Goal: Information Seeking & Learning: Learn about a topic

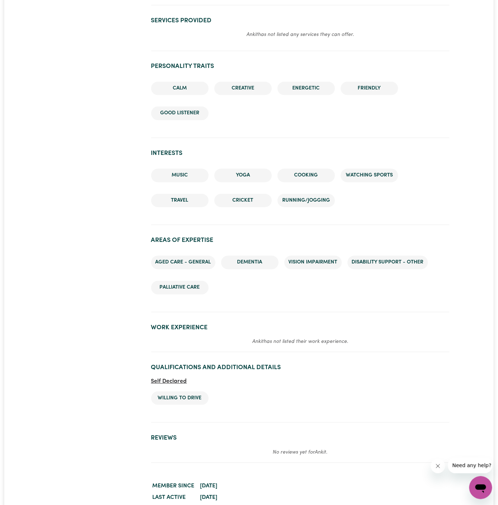
scroll to position [547, 0]
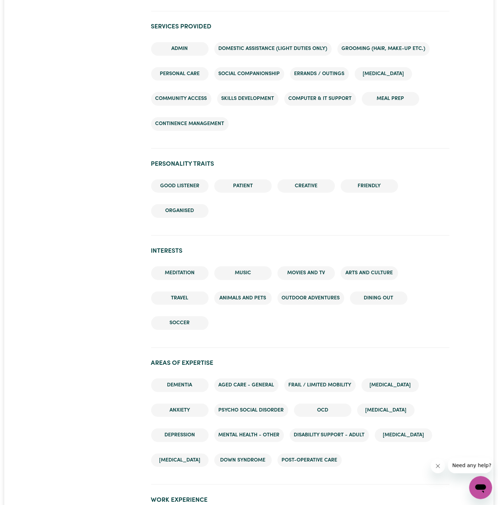
scroll to position [972, 0]
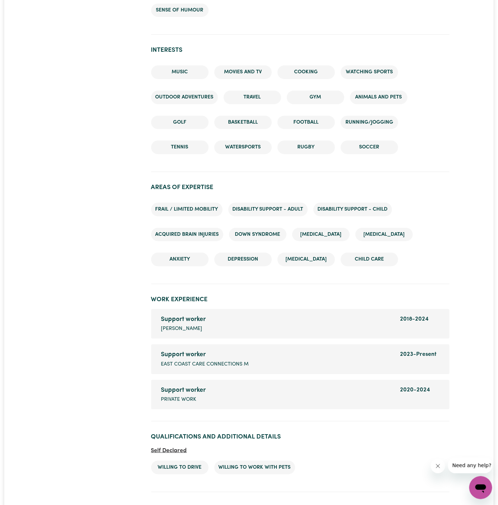
scroll to position [1254, 0]
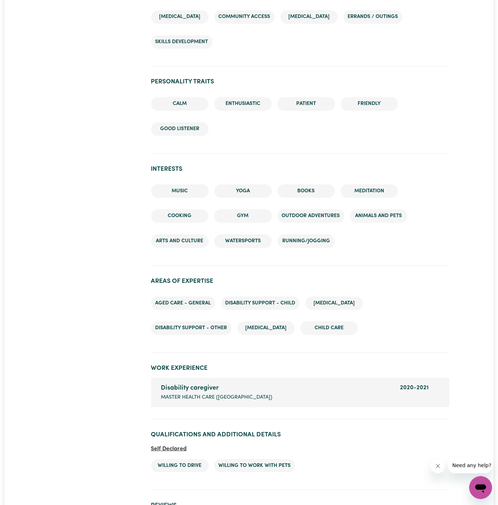
scroll to position [654, 0]
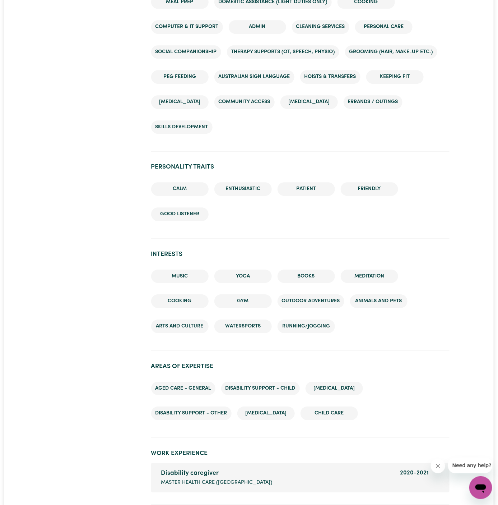
click at [216, 182] on li "Enthusiastic" at bounding box center [242, 189] width 57 height 14
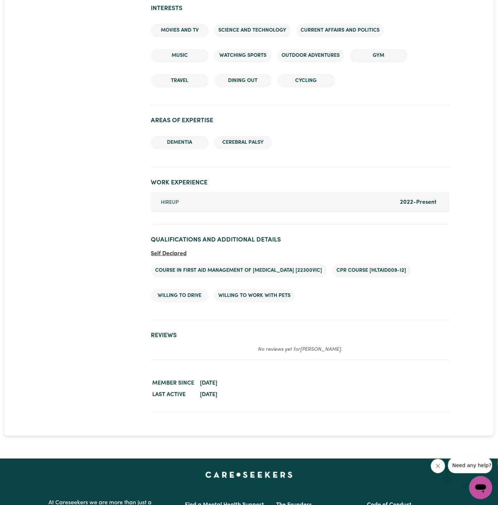
scroll to position [903, 0]
